Goal: Find contact information: Find contact information

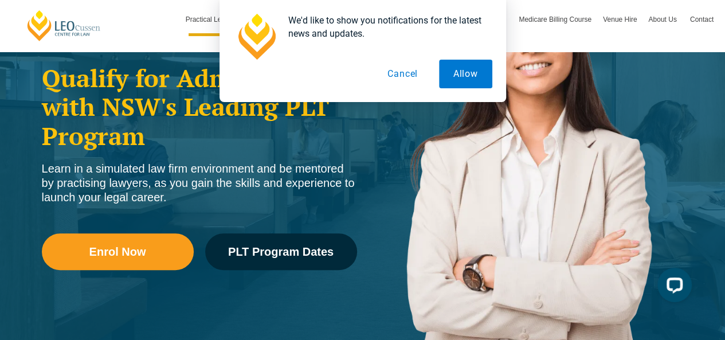
click at [400, 75] on button "Cancel" at bounding box center [402, 74] width 59 height 29
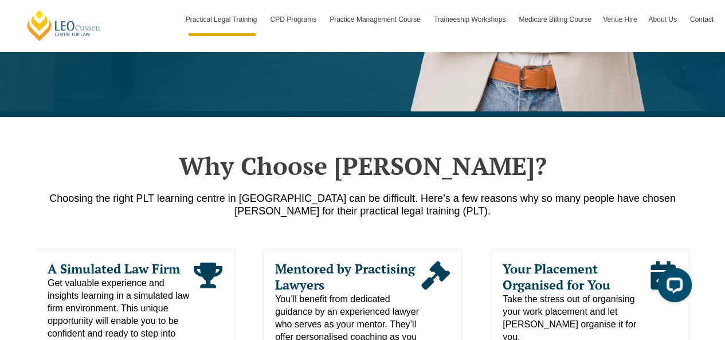
scroll to position [562, 0]
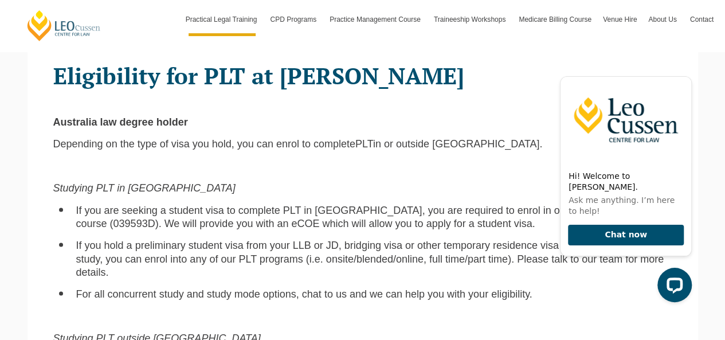
scroll to position [703, 0]
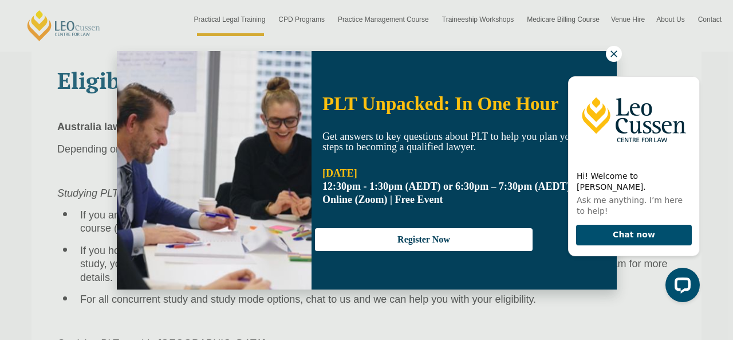
click at [613, 55] on icon at bounding box center [614, 53] width 6 height 6
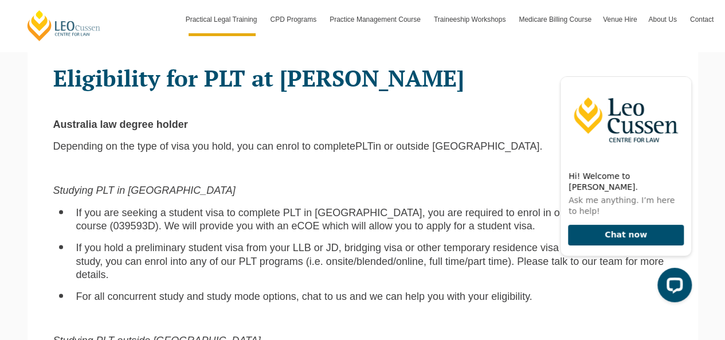
click at [675, 292] on div "Open LiveChat chat widget" at bounding box center [674, 284] width 18 height 18
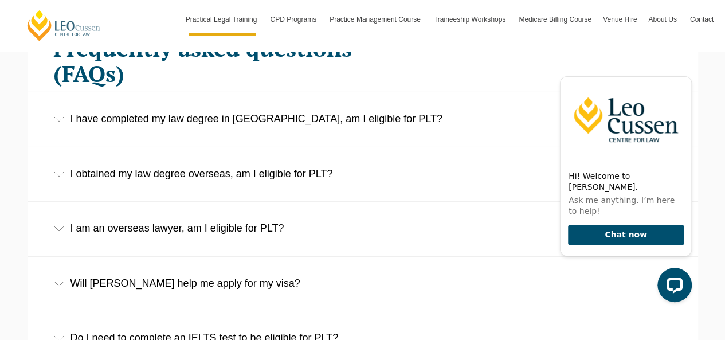
scroll to position [1795, 0]
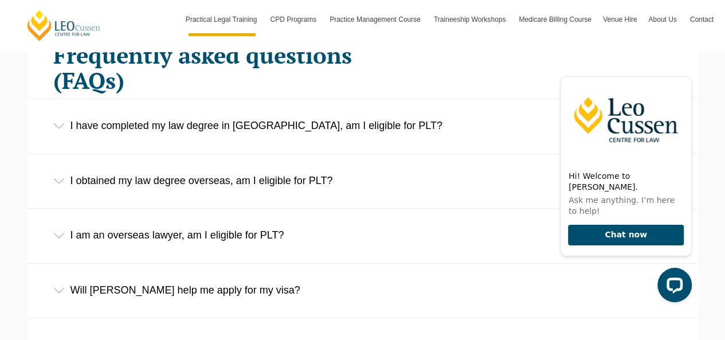
click at [59, 178] on icon at bounding box center [58, 181] width 11 height 6
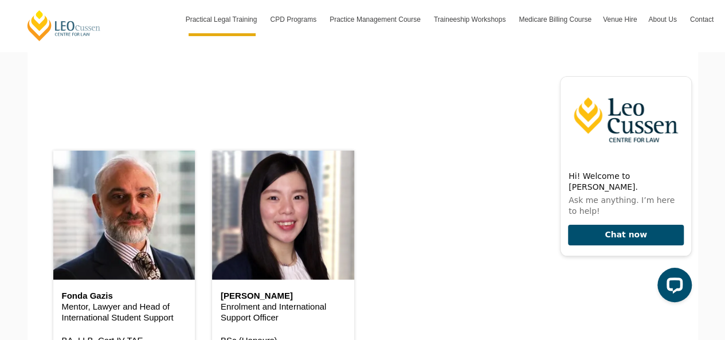
scroll to position [1441, 0]
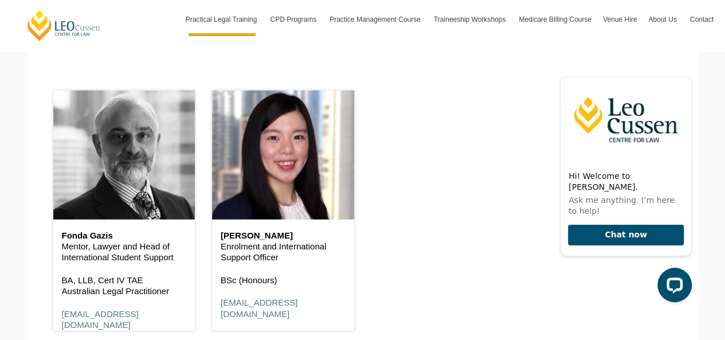
click at [56, 139] on header at bounding box center [124, 155] width 142 height 129
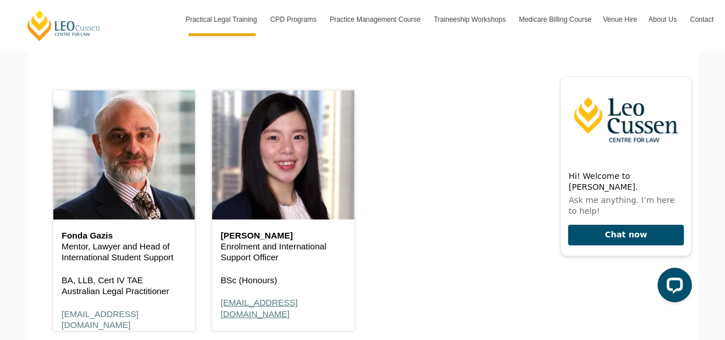
click at [297, 297] on link "international@leocussen.edu.au" at bounding box center [259, 307] width 77 height 21
